Goal: Find specific page/section: Find specific page/section

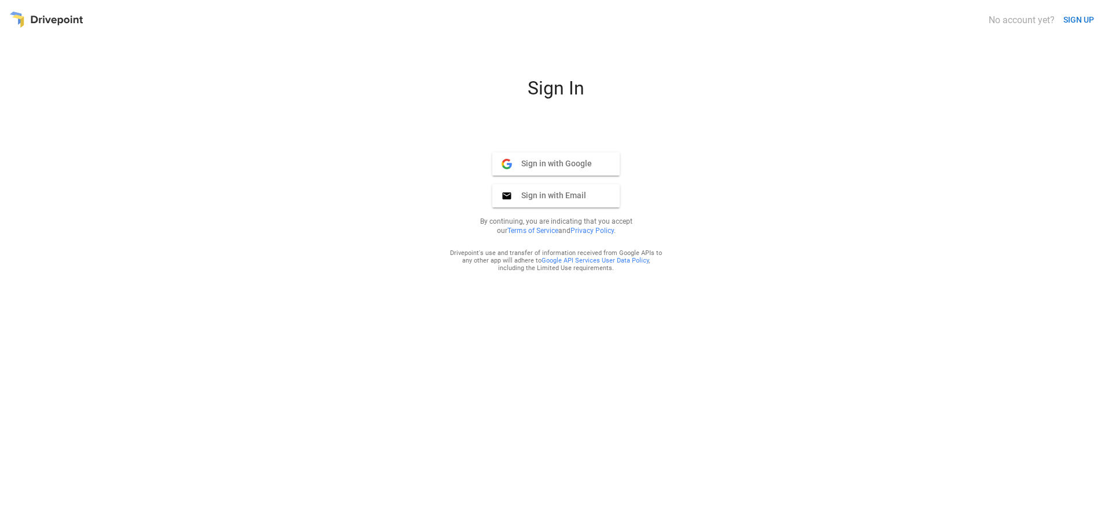
click at [572, 170] on button "Sign in with Google Google" at bounding box center [555, 163] width 127 height 23
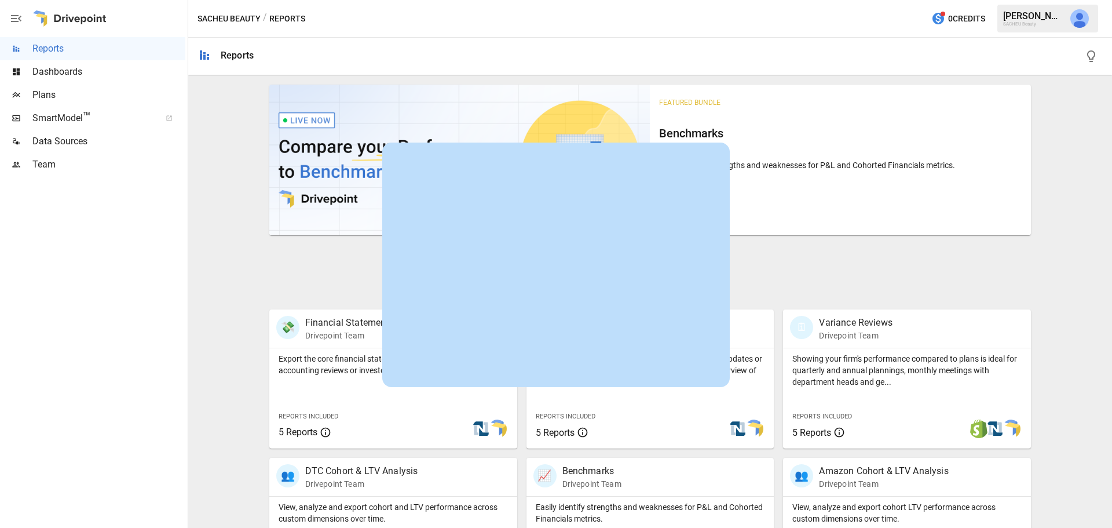
click at [72, 77] on span "Dashboards" at bounding box center [108, 72] width 153 height 14
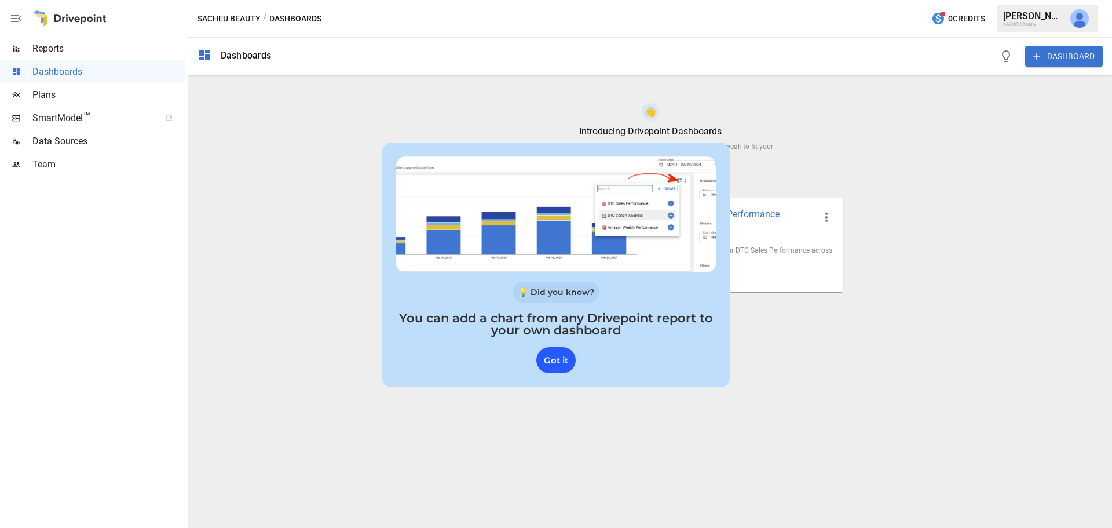
click at [544, 360] on div "Got it" at bounding box center [555, 360] width 39 height 26
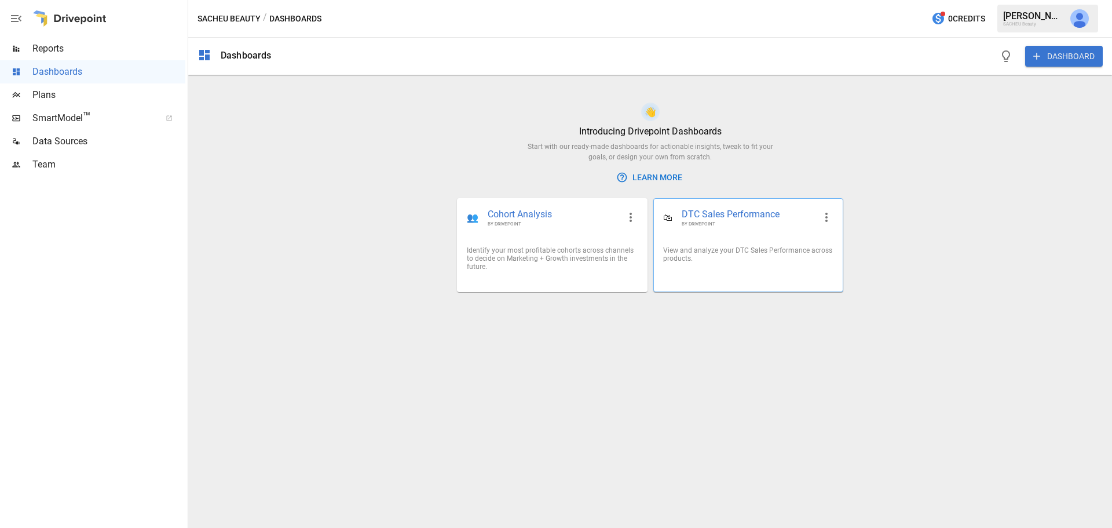
click at [723, 259] on div "View and analyze your DTC Sales Performance across products." at bounding box center [748, 254] width 170 height 16
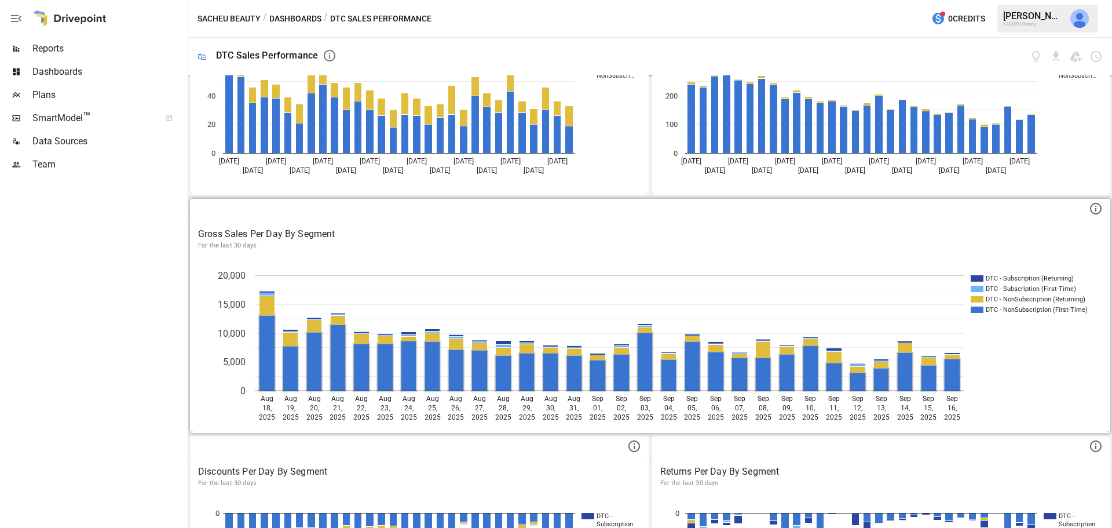
scroll to position [174, 0]
